Goal: Find specific page/section: Find specific page/section

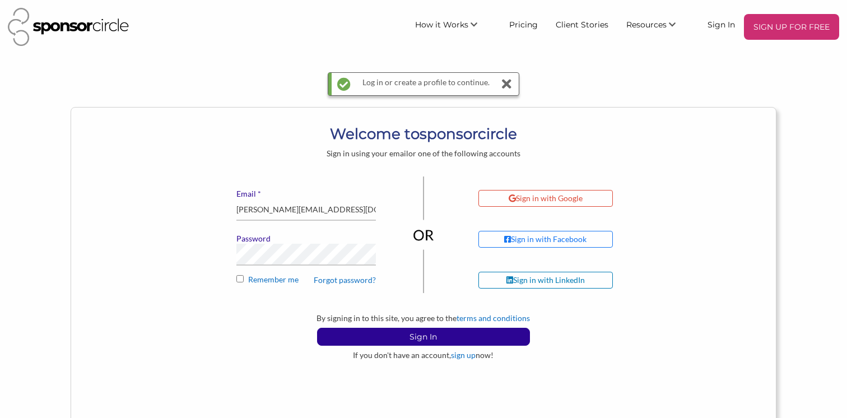
scroll to position [6, 0]
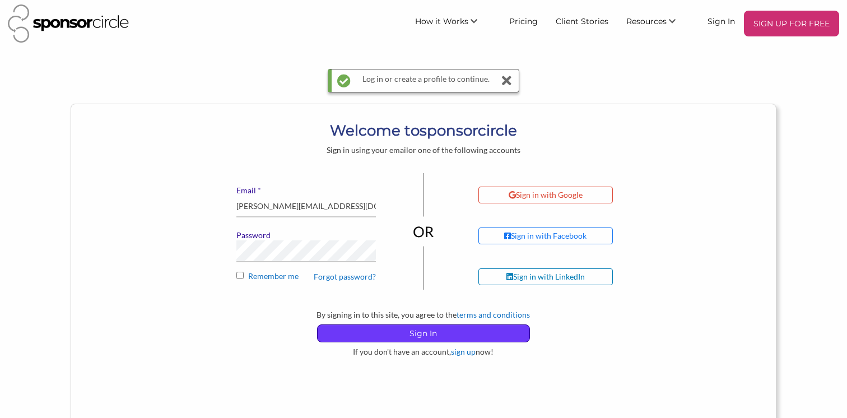
drag, startPoint x: 418, startPoint y: 333, endPoint x: 431, endPoint y: 329, distance: 13.5
click at [418, 333] on p "Sign In" at bounding box center [424, 333] width 212 height 17
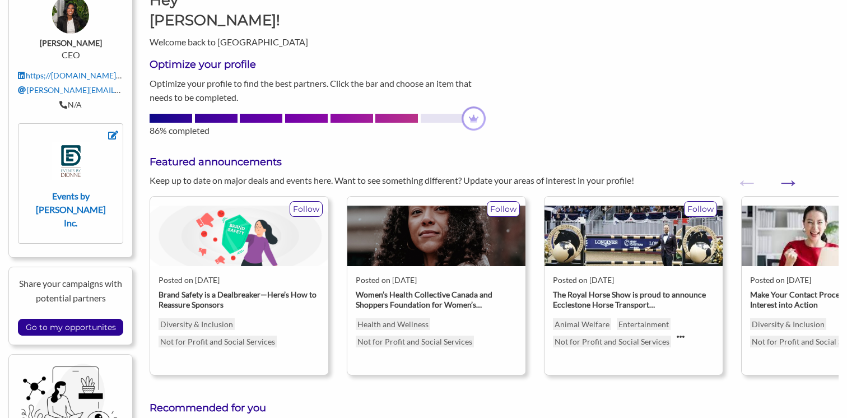
scroll to position [157, 0]
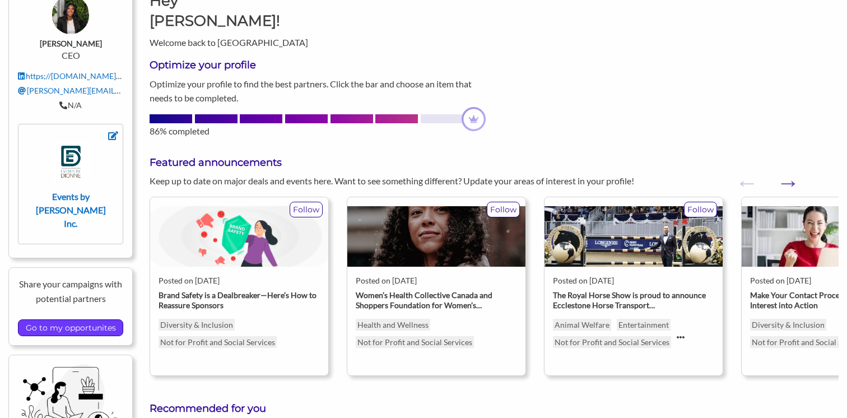
click at [58, 320] on input "Go to my opportunites" at bounding box center [70, 328] width 101 height 16
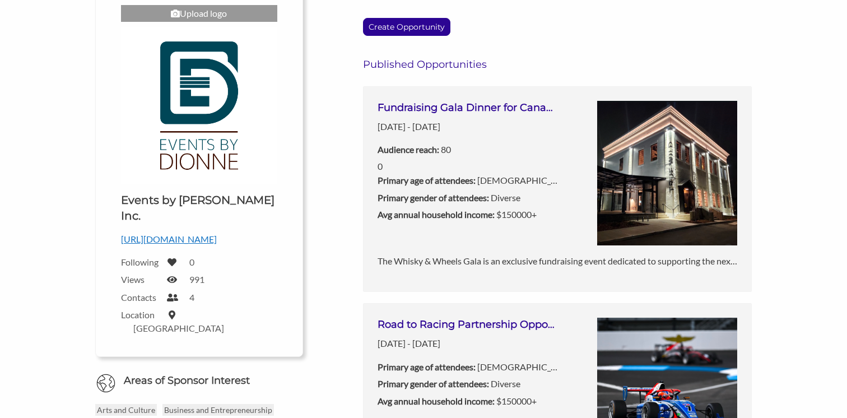
scroll to position [220, 0]
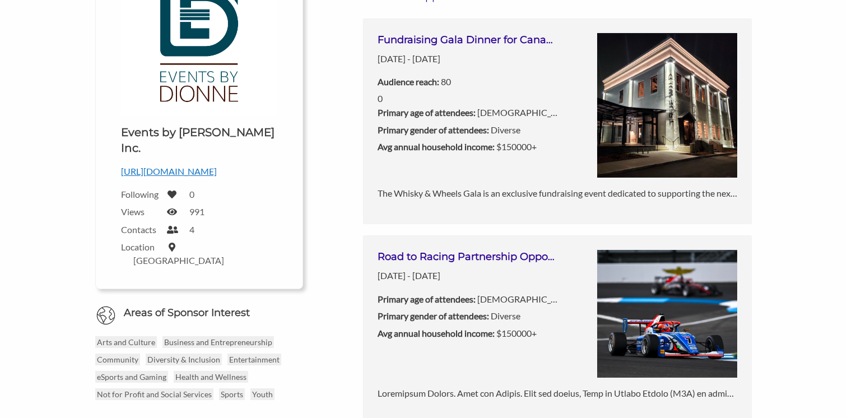
click at [454, 300] on b "Primary age of attendees:" at bounding box center [427, 298] width 98 height 11
